Goal: Check status

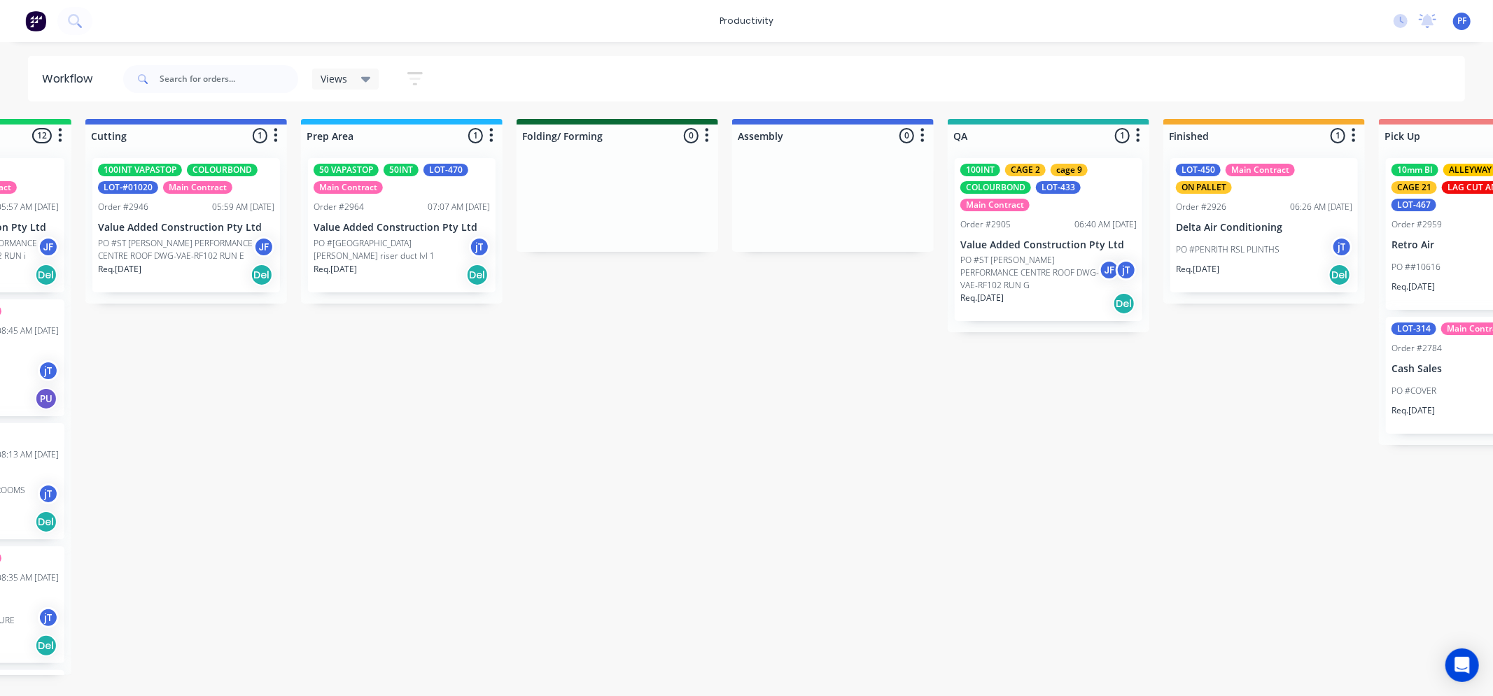
scroll to position [0, 372]
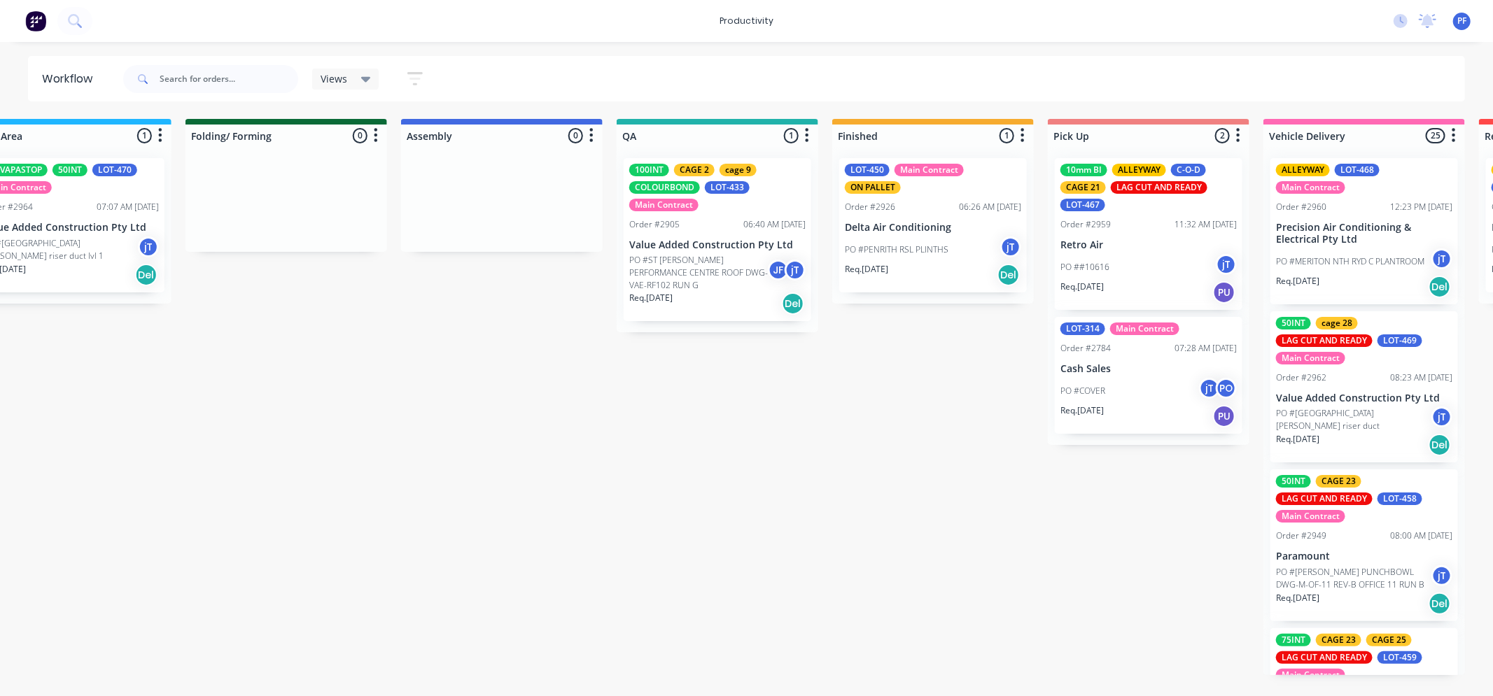
scroll to position [0, 824]
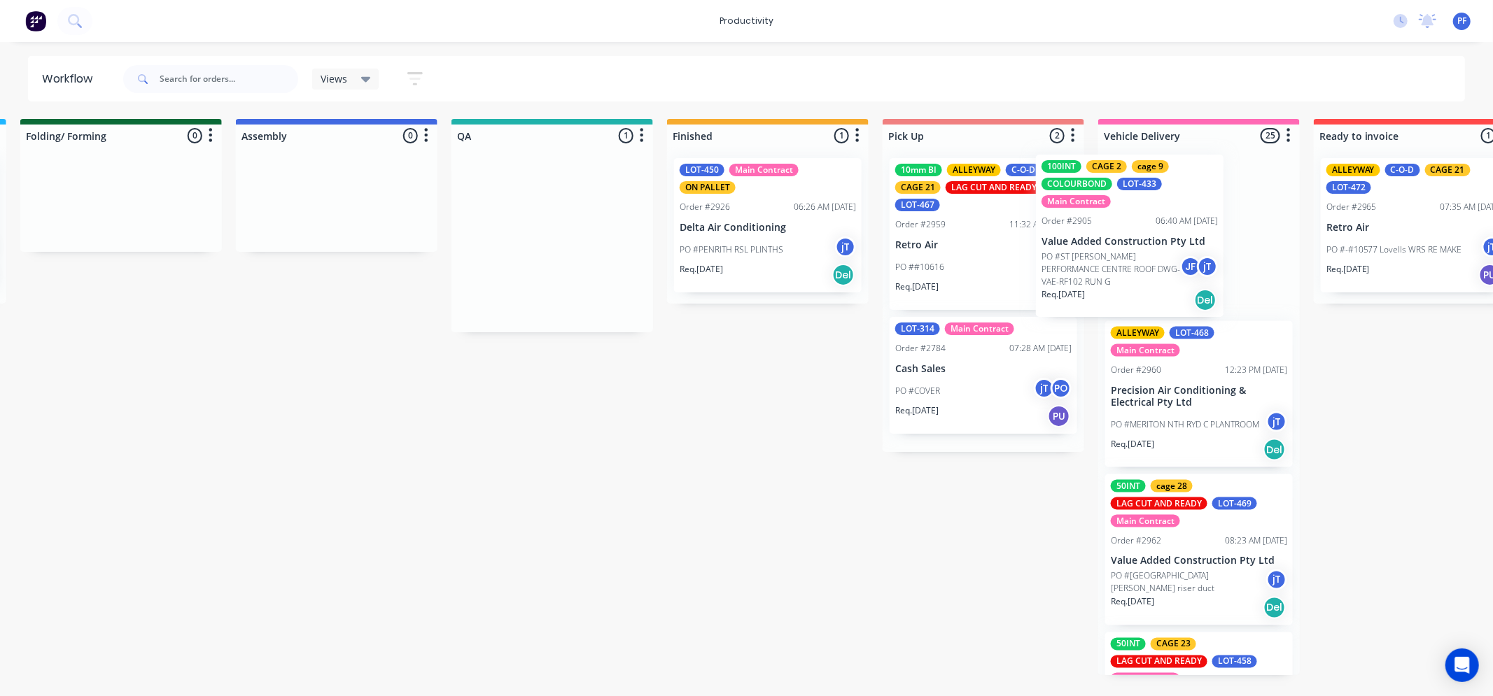
scroll to position [0, 878]
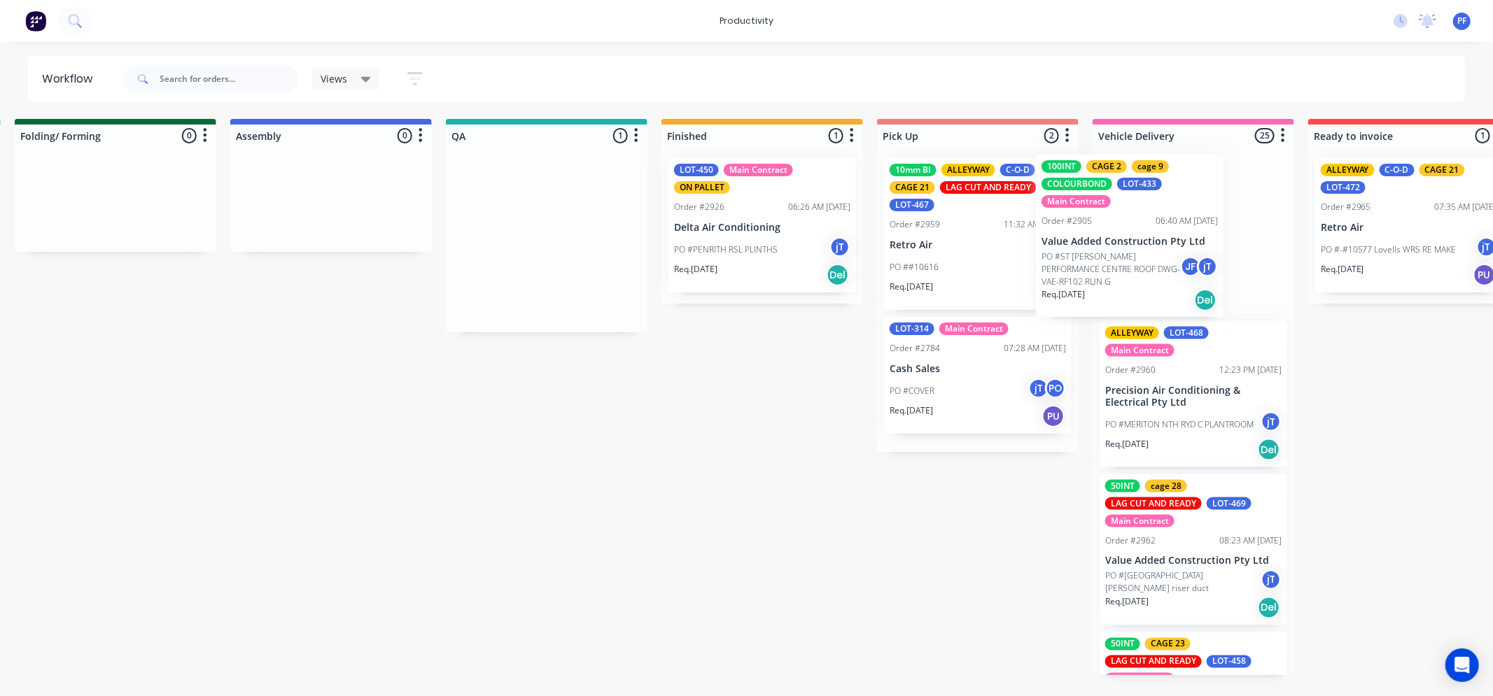
drag, startPoint x: 927, startPoint y: 245, endPoint x: 1193, endPoint y: 235, distance: 266.9
click at [1203, 232] on div "Submitted 36 Order #240 10:47 AM [DATE] Retro Air PO #Freshwater Apts PO Req. […" at bounding box center [482, 397] width 2740 height 556
